Goal: Go to known website: Access a specific website the user already knows

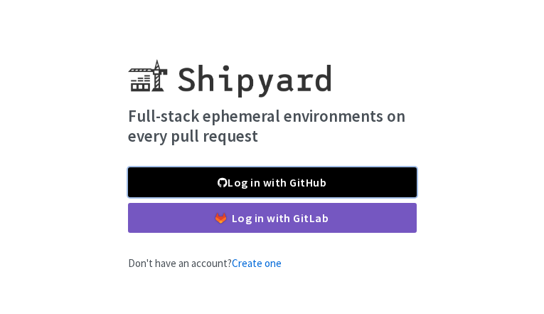
click at [363, 182] on link "Log in with GitHub" at bounding box center [272, 182] width 289 height 30
